Goal: Transaction & Acquisition: Purchase product/service

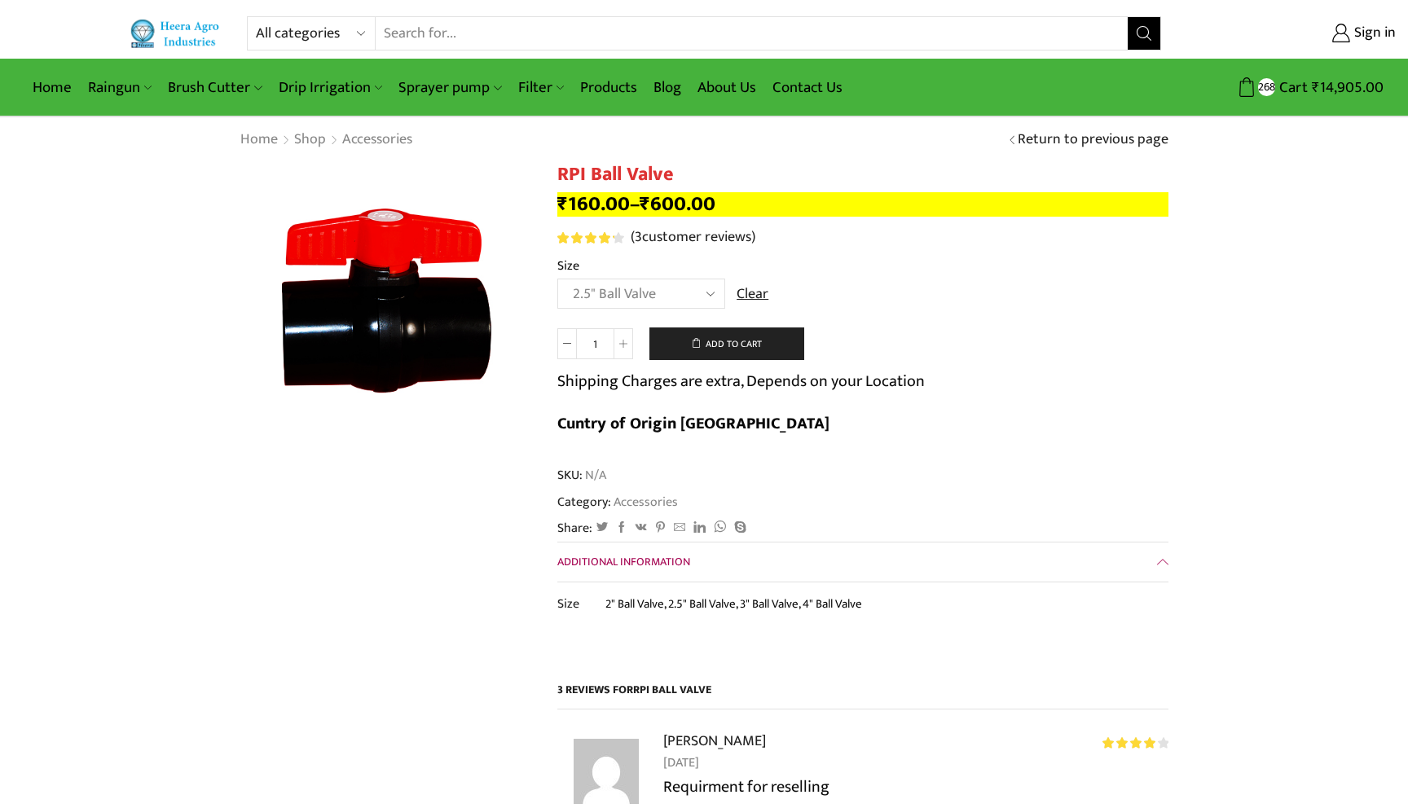
select select "2.5" Ball Valve"
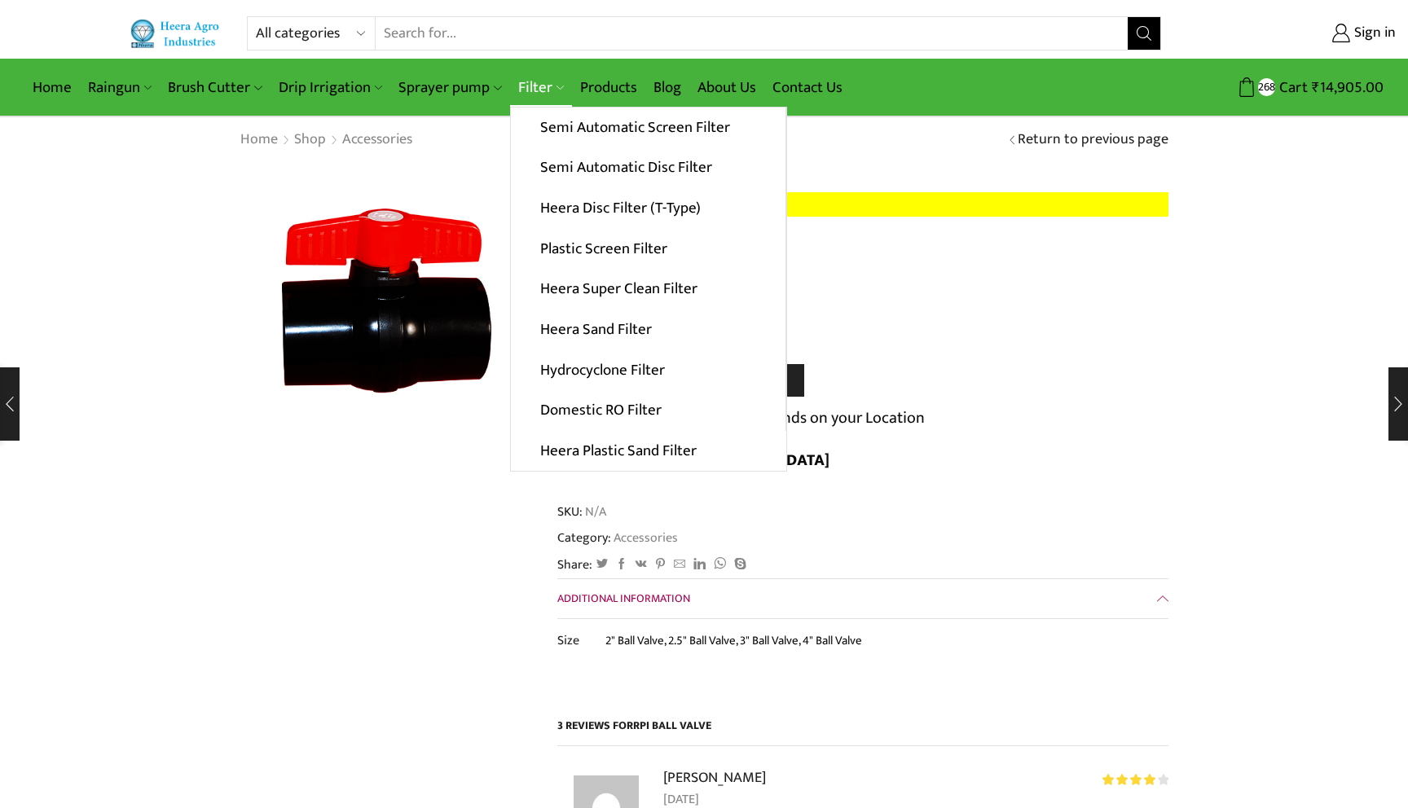
click at [529, 86] on link "Filter" at bounding box center [541, 87] width 62 height 38
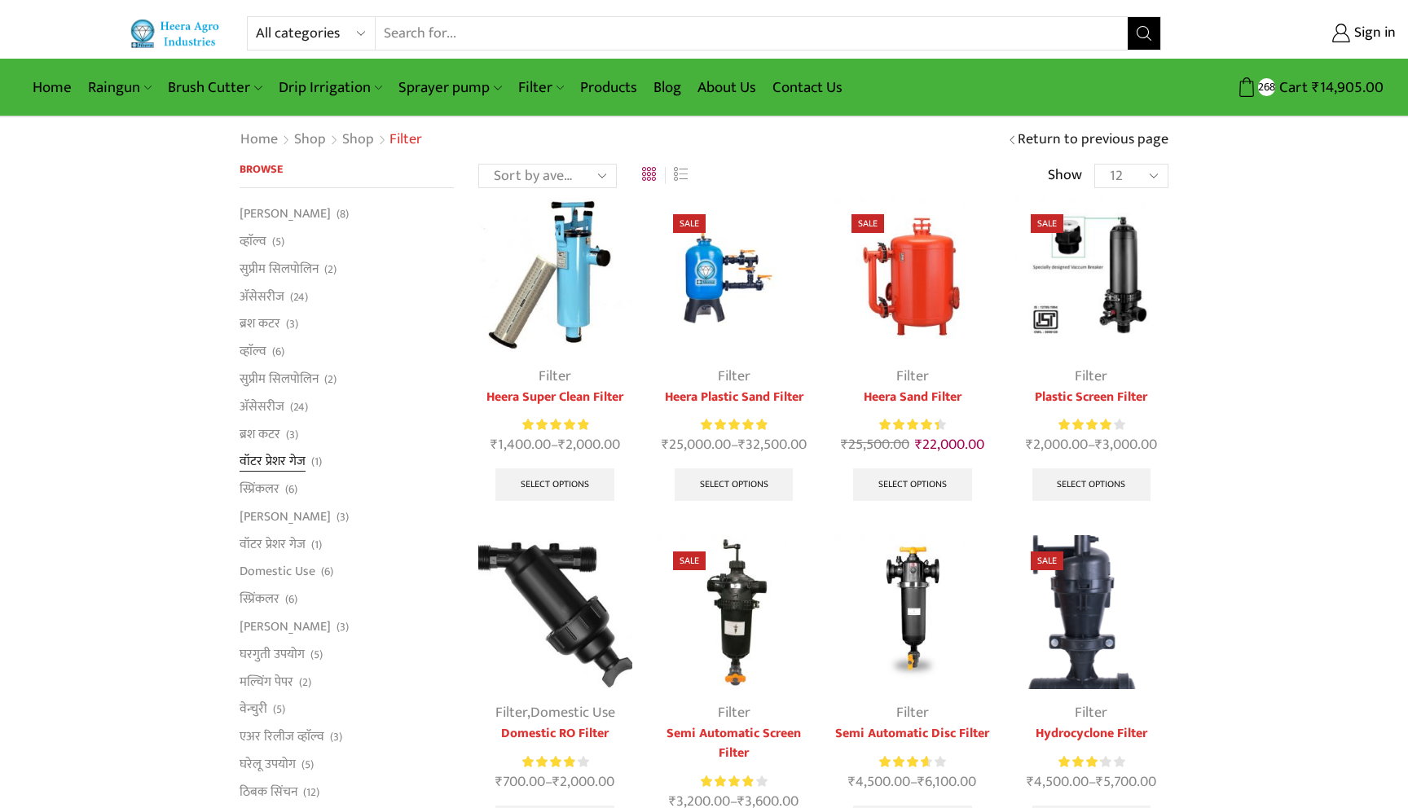
click at [257, 463] on link "वॉटर प्रेशर गेज" at bounding box center [273, 462] width 66 height 28
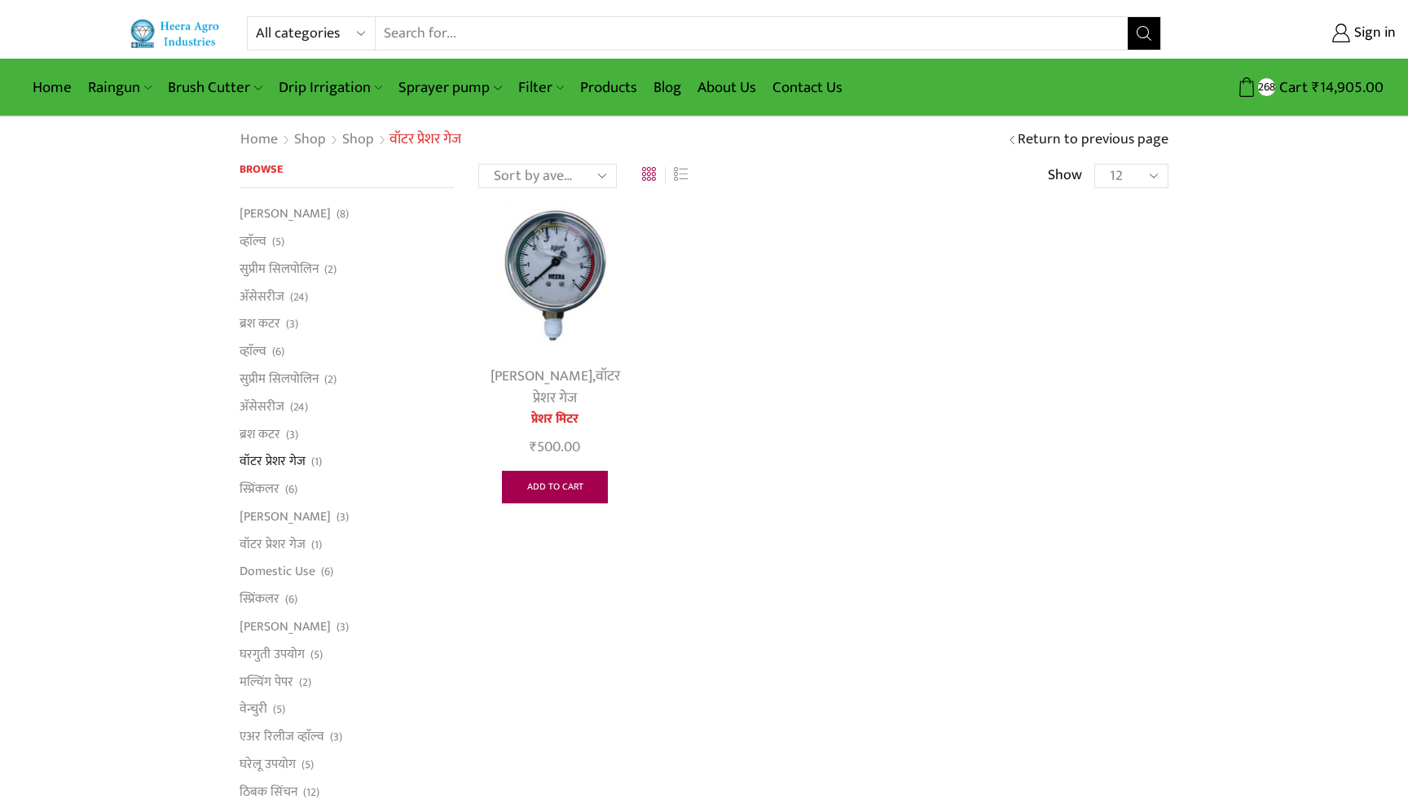
click at [561, 495] on link "Add to cart" at bounding box center [555, 487] width 107 height 33
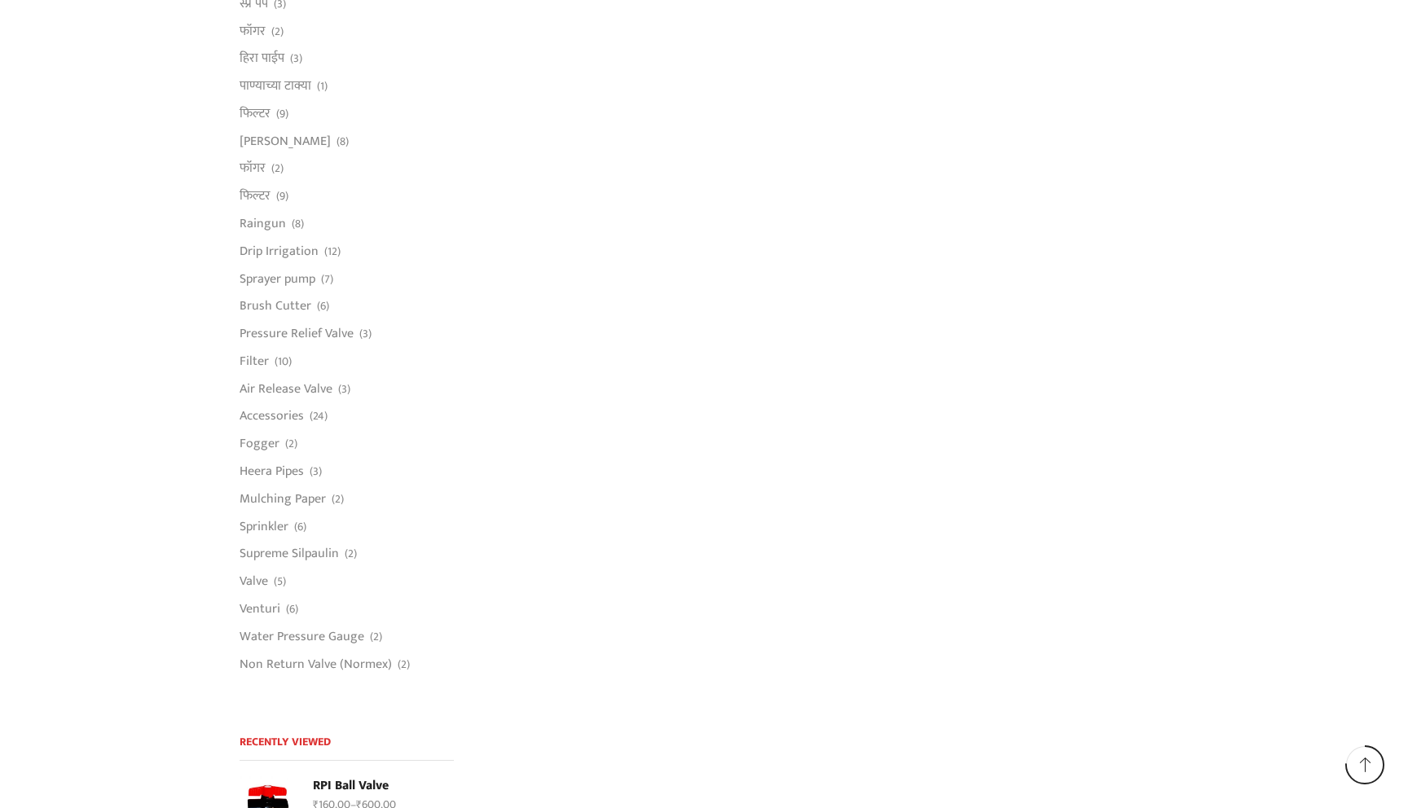
scroll to position [1040, 0]
click at [262, 602] on link "Venturi" at bounding box center [260, 608] width 41 height 28
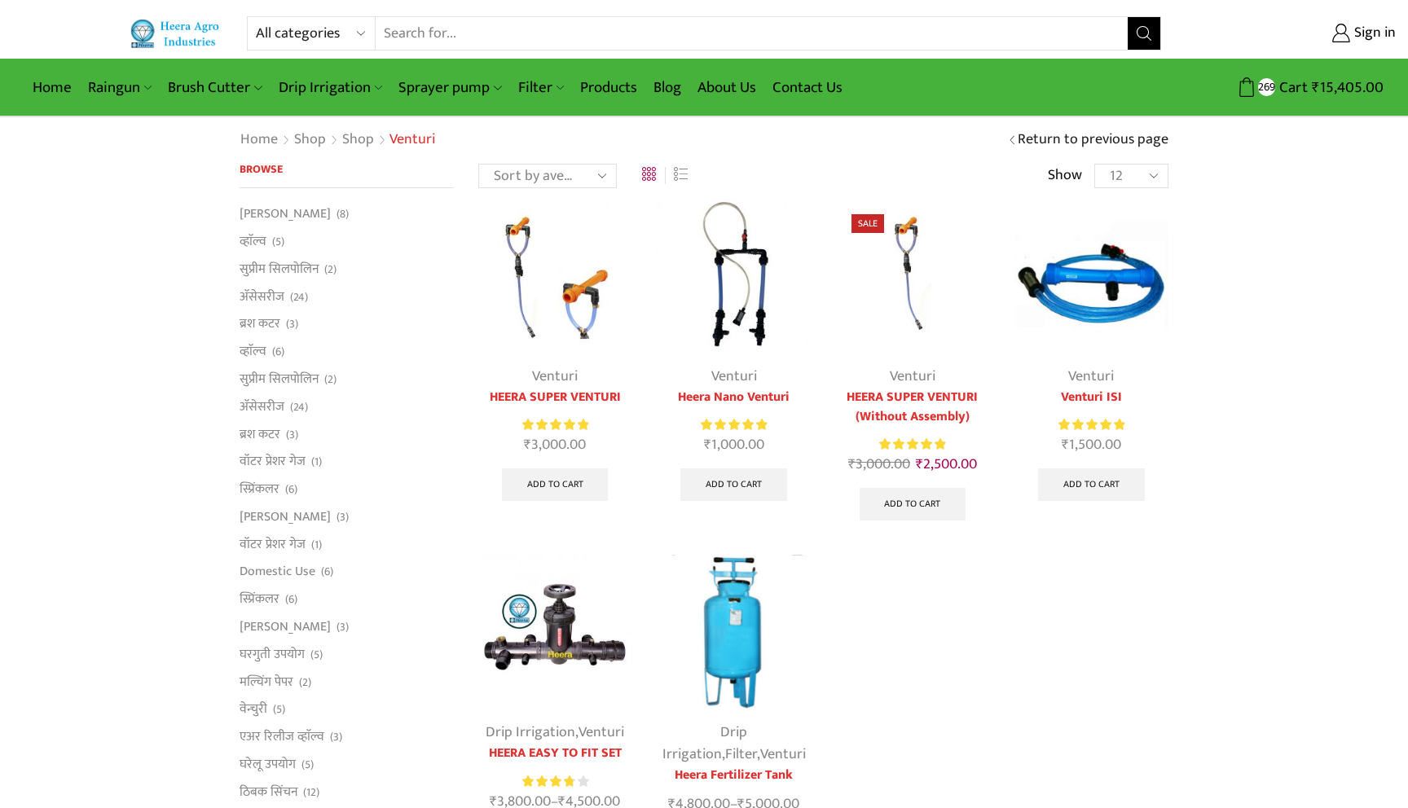
click at [741, 280] on img at bounding box center [734, 275] width 154 height 154
click at [249, 354] on link "व्हाॅल्व" at bounding box center [253, 352] width 27 height 28
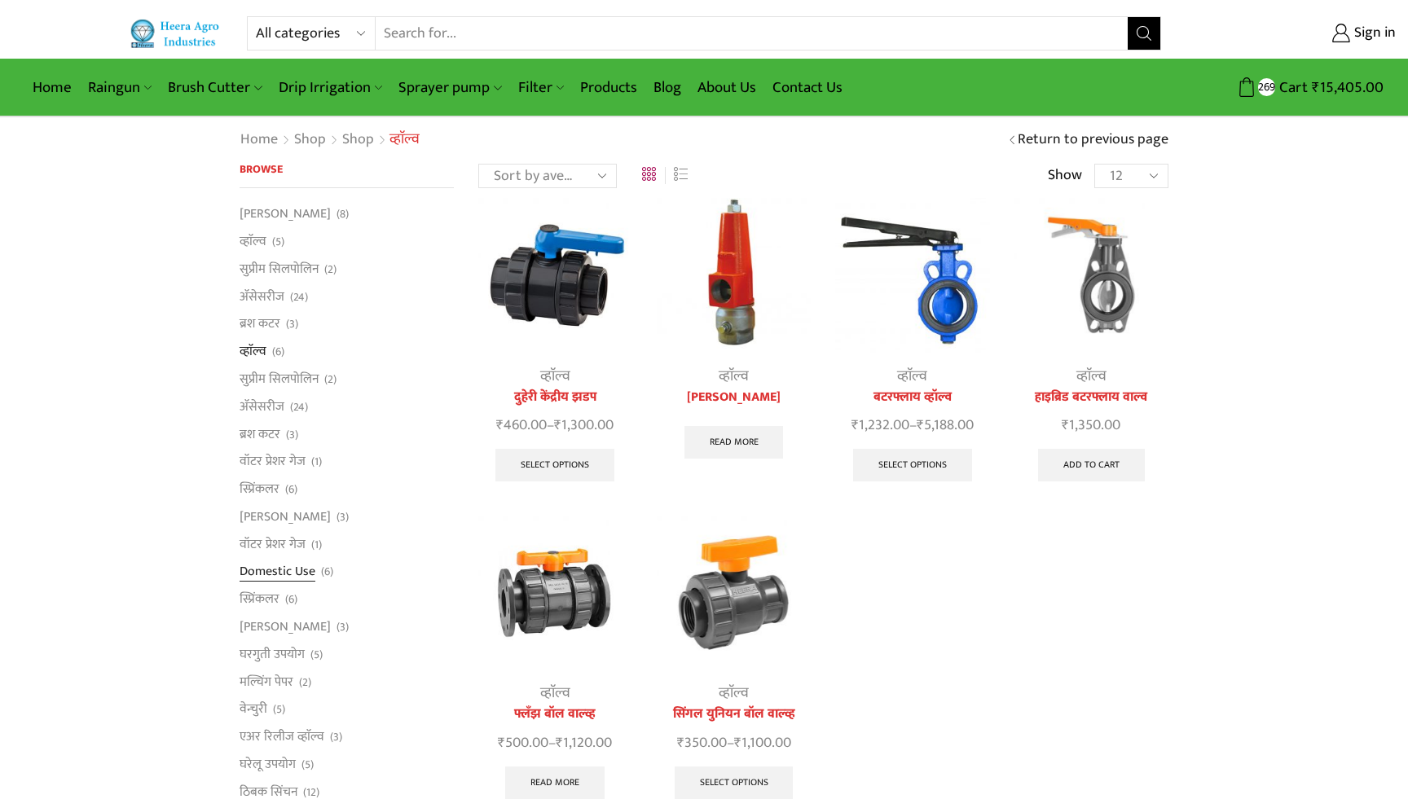
click at [285, 568] on link "Domestic Use" at bounding box center [278, 572] width 76 height 28
